Goal: Check status

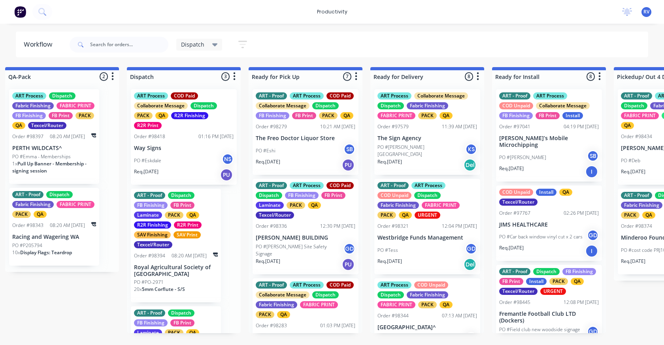
scroll to position [0, 513]
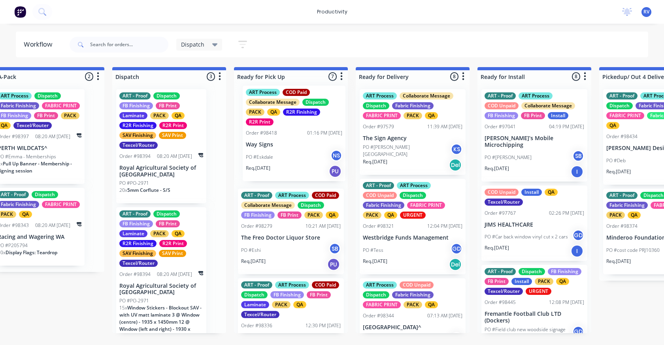
drag, startPoint x: 168, startPoint y: 132, endPoint x: 297, endPoint y: 126, distance: 129.8
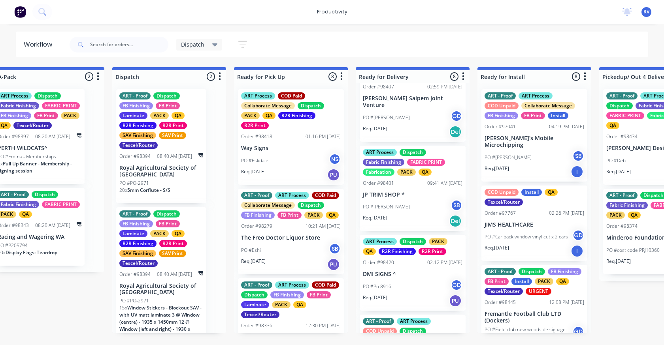
scroll to position [505, 0]
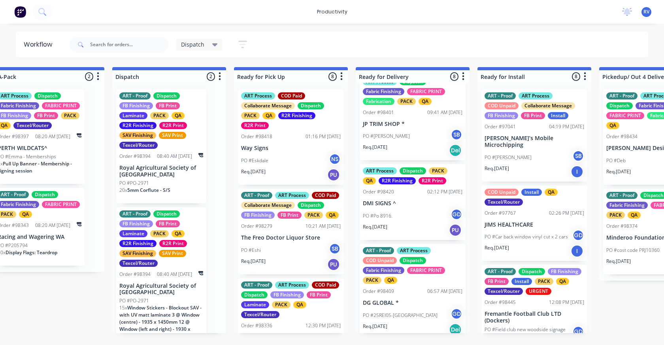
click at [397, 209] on div "PO #Po 8916. GD" at bounding box center [413, 216] width 100 height 15
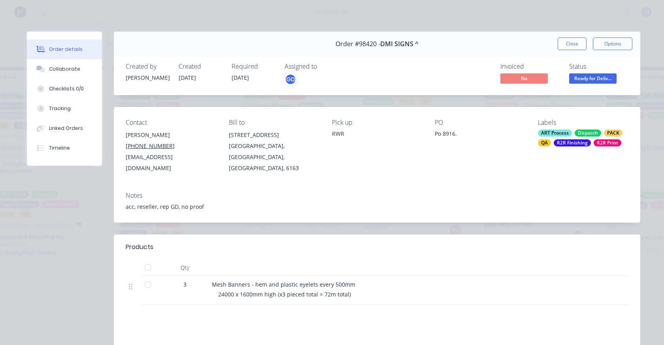
click at [565, 34] on div "Order #98420 - DMI SIGNS ^ Close Options" at bounding box center [377, 44] width 526 height 25
click at [565, 38] on button "Close" at bounding box center [571, 44] width 29 height 13
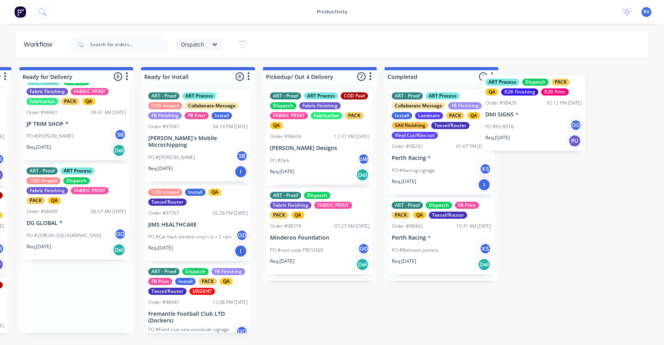
scroll to position [0, 850]
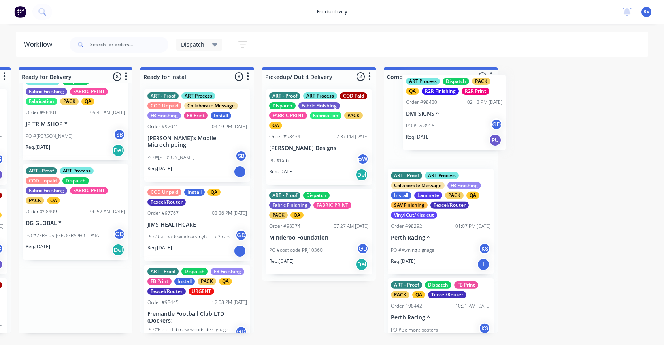
drag, startPoint x: 439, startPoint y: 187, endPoint x: 426, endPoint y: 109, distance: 79.4
click at [430, 111] on div "Submitted 4 Sort By Created date Required date Order number Customer name Most …" at bounding box center [662, 200] width 3036 height 266
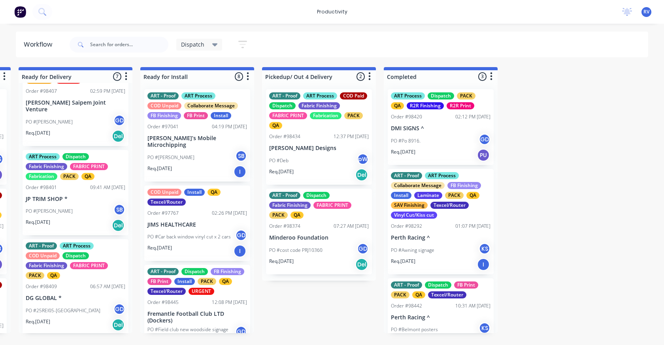
scroll to position [426, 0]
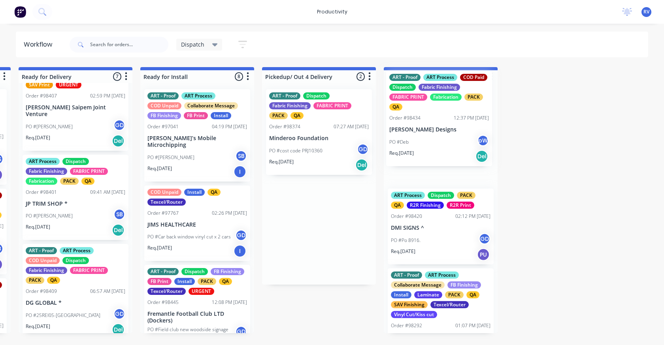
drag, startPoint x: 304, startPoint y: 138, endPoint x: 367, endPoint y: 132, distance: 63.5
click at [429, 119] on div "Submitted 4 Sort By Created date Required date Order number Customer name Most …" at bounding box center [662, 200] width 3036 height 266
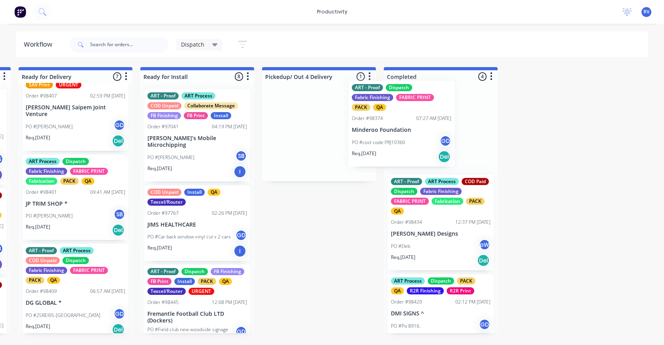
drag, startPoint x: 295, startPoint y: 136, endPoint x: 400, endPoint y: 124, distance: 105.4
click at [400, 124] on div "Submitted 4 Sort By Created date Required date Order number Customer name Most …" at bounding box center [662, 200] width 3036 height 266
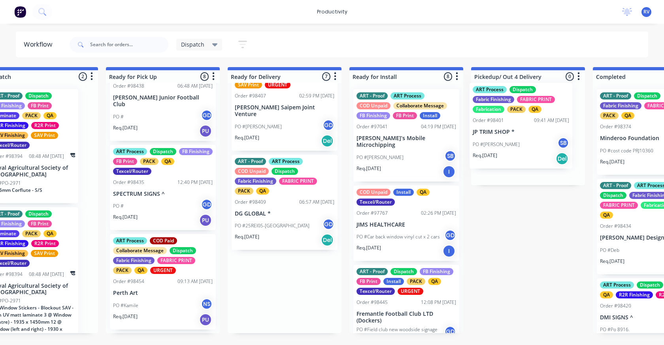
scroll to position [0, 644]
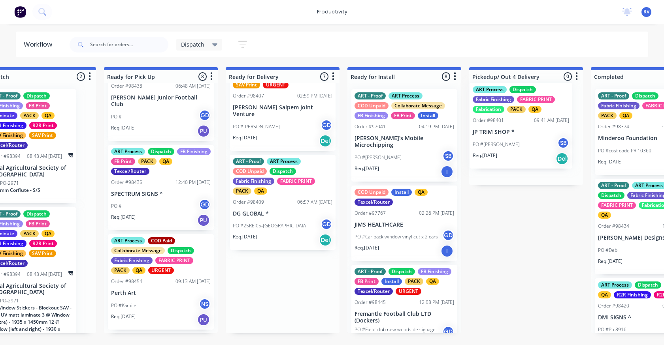
drag, startPoint x: 289, startPoint y: 199, endPoint x: 498, endPoint y: 134, distance: 218.4
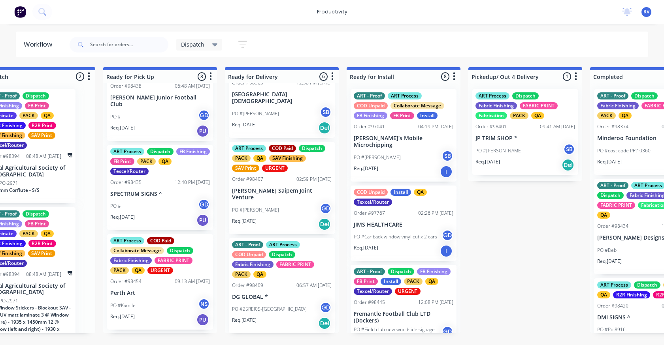
scroll to position [336, 0]
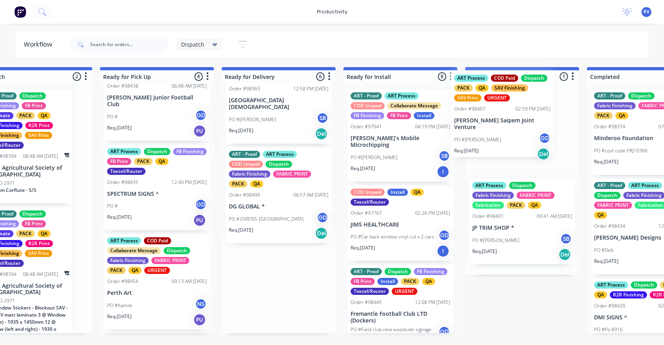
drag, startPoint x: 269, startPoint y: 196, endPoint x: 507, endPoint y: 123, distance: 248.2
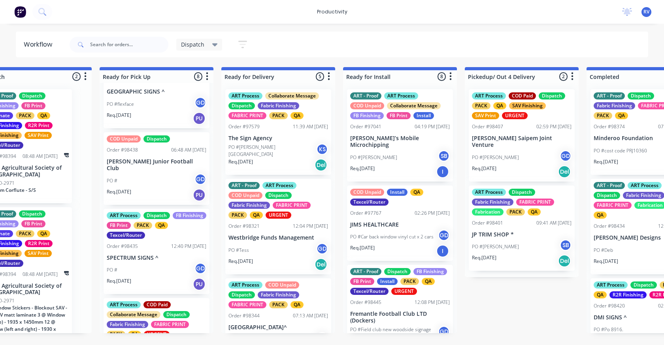
scroll to position [474, 0]
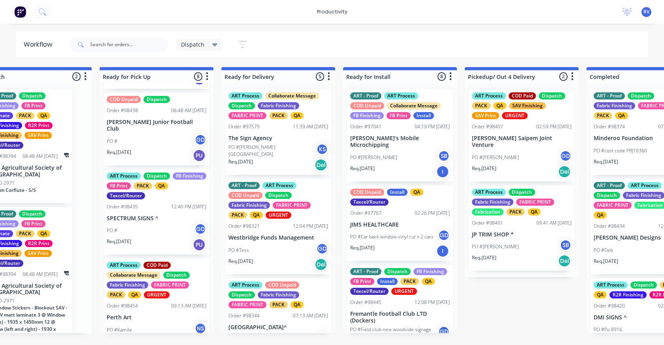
click at [156, 229] on div "PO # GD" at bounding box center [157, 230] width 100 height 15
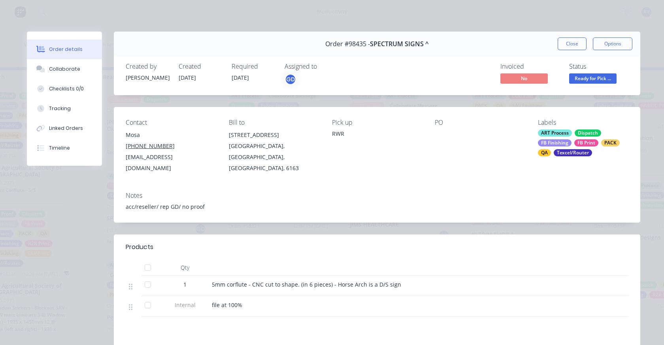
drag, startPoint x: 579, startPoint y: 46, endPoint x: 540, endPoint y: 43, distance: 39.2
click at [578, 45] on button "Close" at bounding box center [571, 44] width 29 height 13
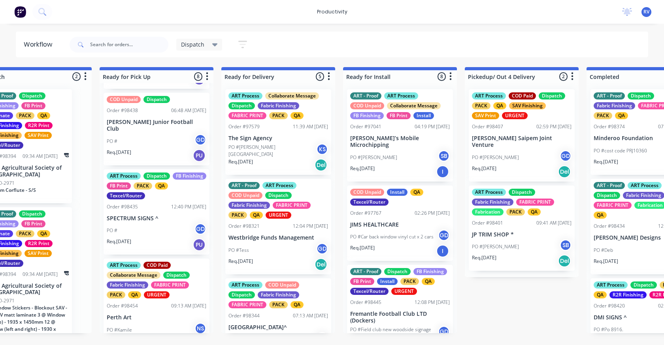
drag, startPoint x: 188, startPoint y: 46, endPoint x: 190, endPoint y: 50, distance: 5.0
click at [188, 46] on span "Dispatch" at bounding box center [192, 44] width 23 height 8
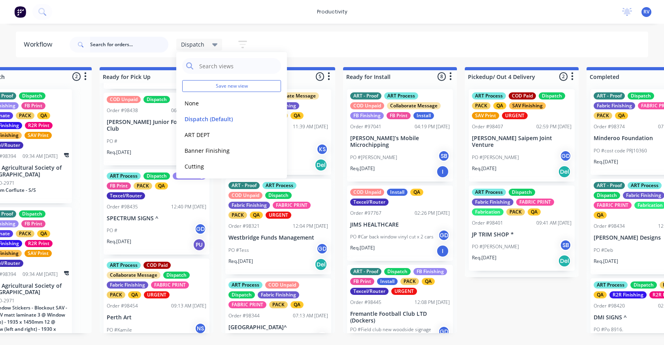
click at [121, 44] on input "text" at bounding box center [129, 45] width 78 height 16
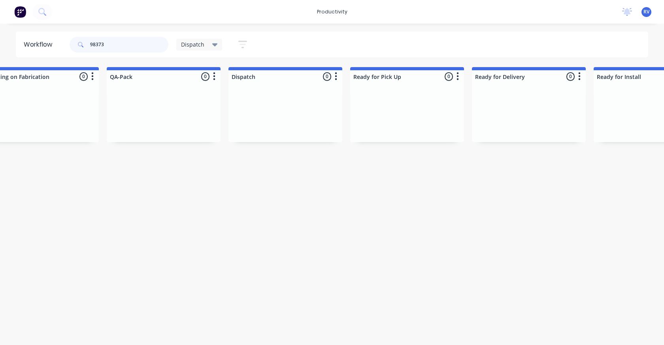
scroll to position [0, 392]
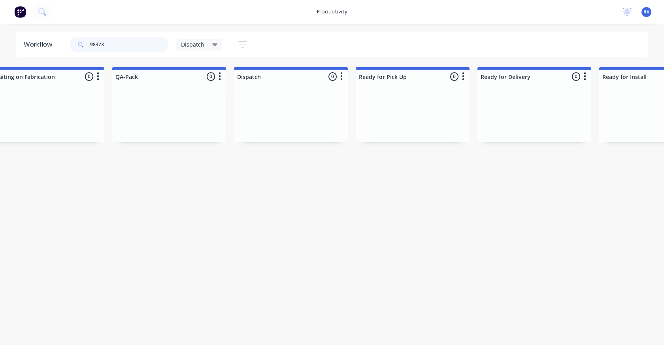
type input "98373"
click at [192, 41] on span "Dispatch" at bounding box center [192, 44] width 23 height 8
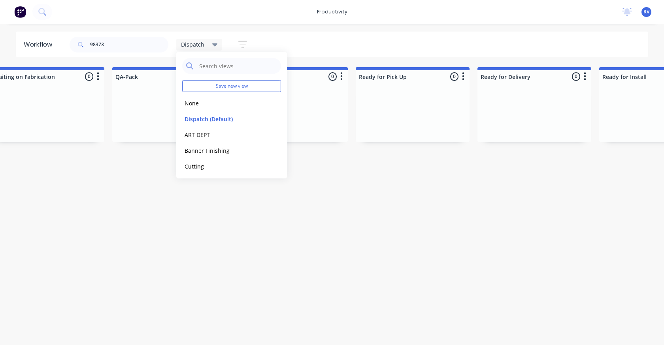
drag, startPoint x: 196, startPoint y: 103, endPoint x: 181, endPoint y: 90, distance: 19.0
click at [194, 100] on button "None" at bounding box center [224, 103] width 84 height 9
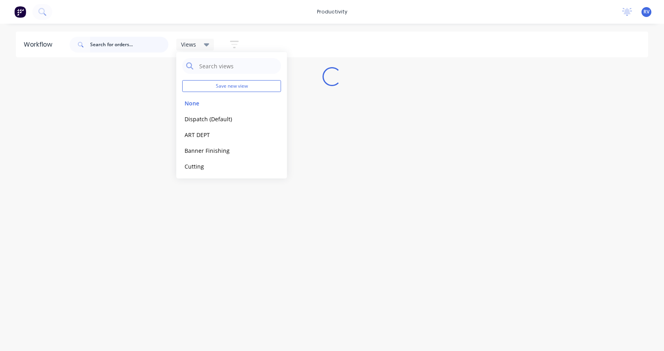
click at [127, 46] on input "text" at bounding box center [129, 45] width 78 height 16
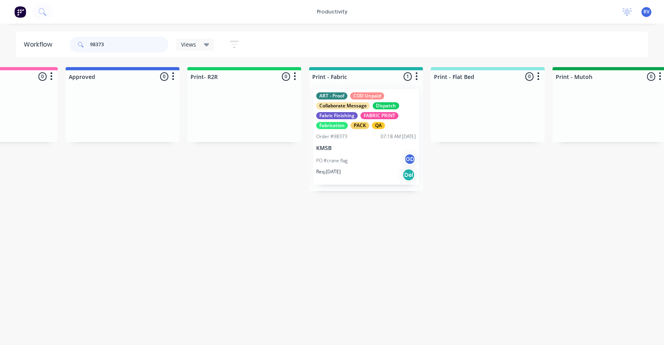
scroll to position [0, 807]
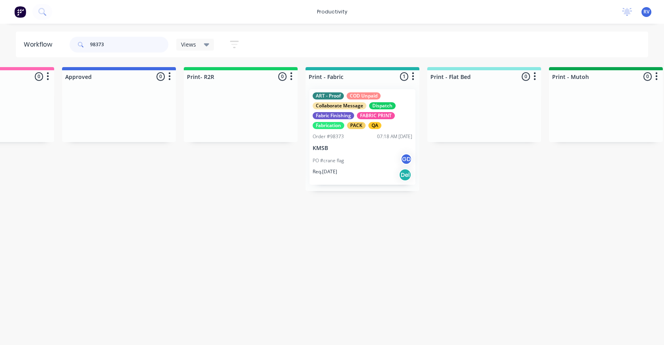
type input "98373"
click at [378, 166] on div "PO #crane flag GD" at bounding box center [363, 160] width 100 height 15
